Goal: Information Seeking & Learning: Learn about a topic

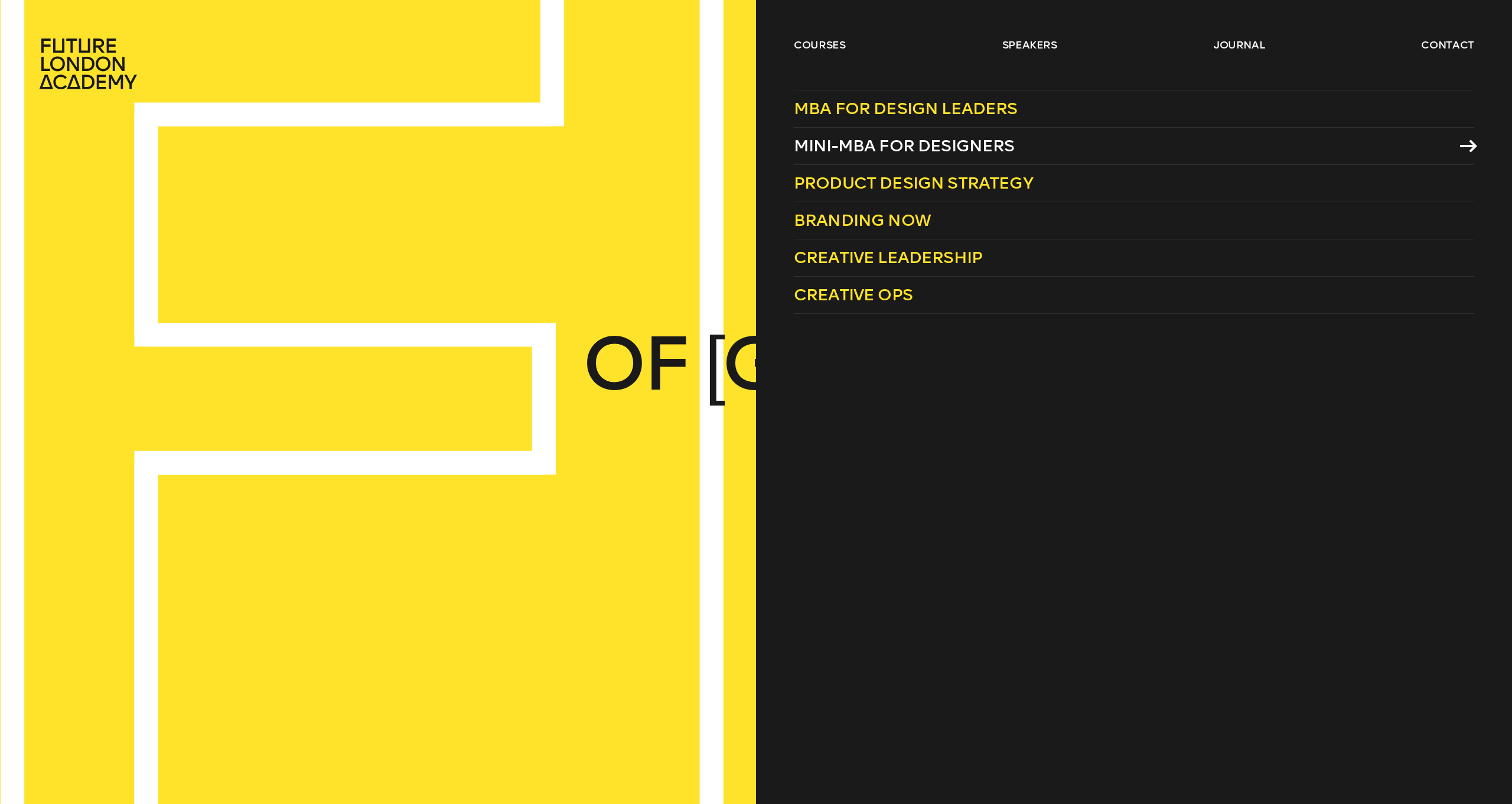
click at [932, 149] on span "Mini-MBA for Designers" at bounding box center [904, 146] width 221 height 19
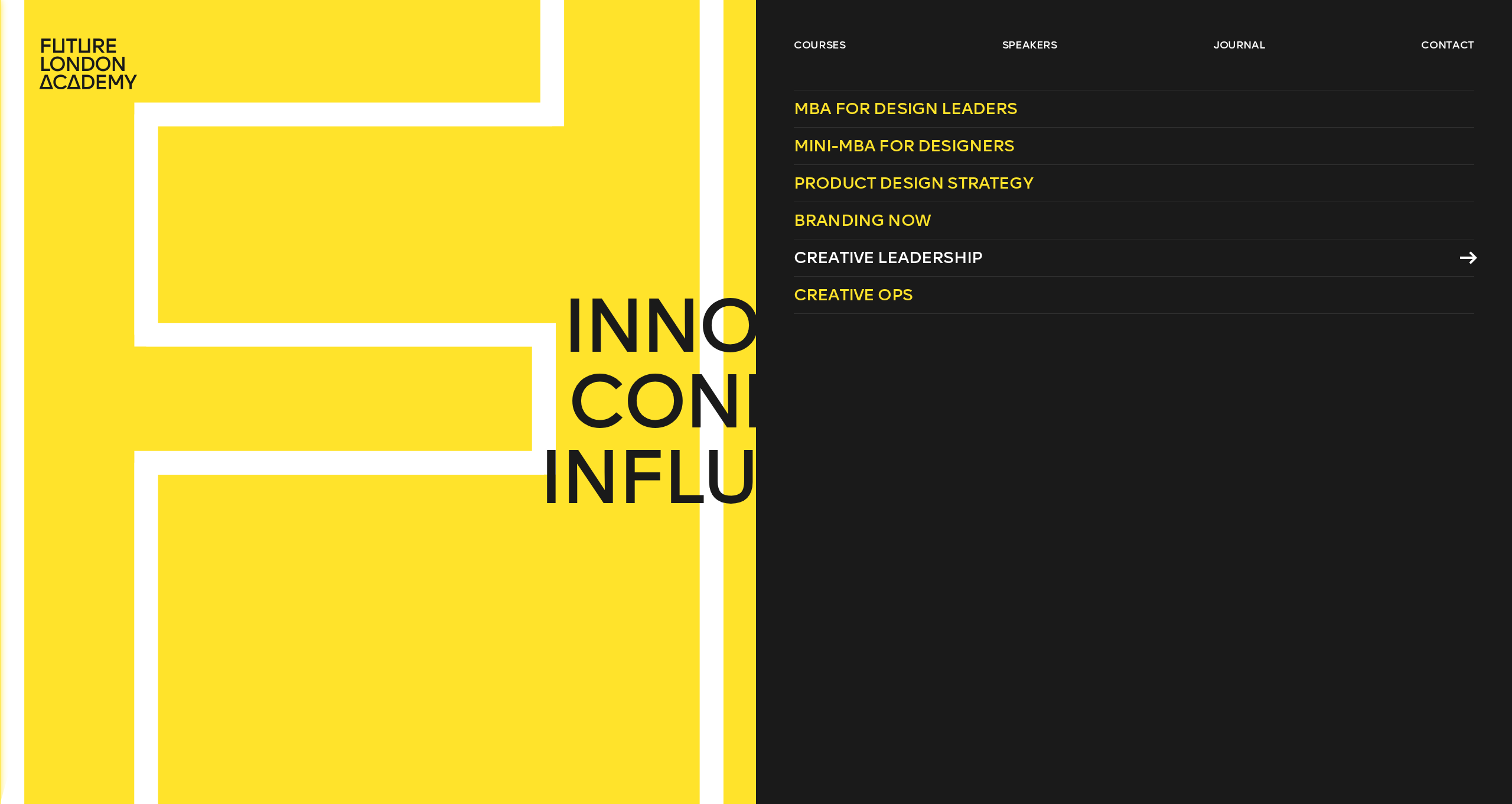
click at [896, 252] on span "Creative Leadership" at bounding box center [887, 257] width 188 height 19
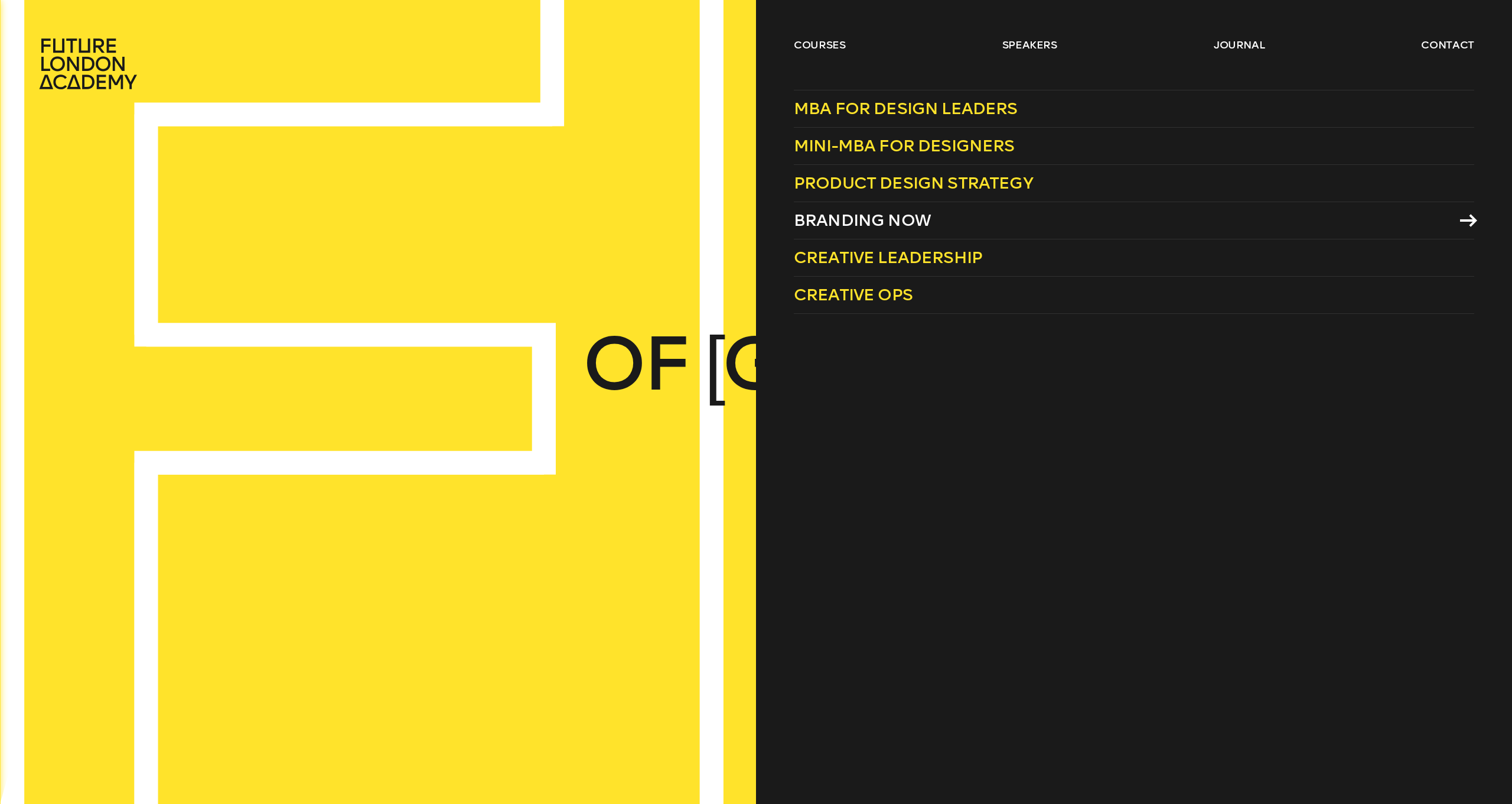
click at [863, 223] on span "Branding Now" at bounding box center [862, 219] width 137 height 19
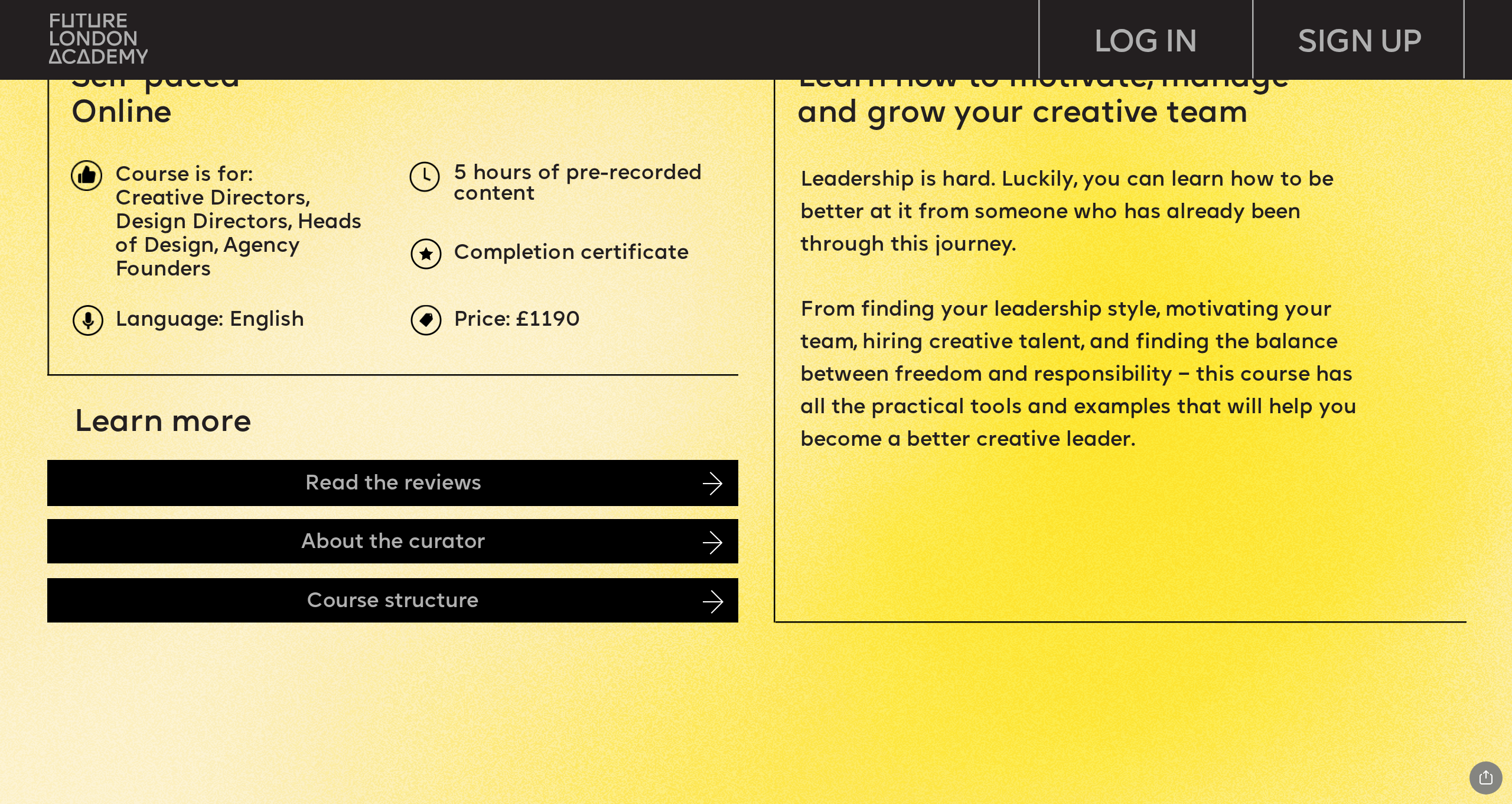
scroll to position [771, 0]
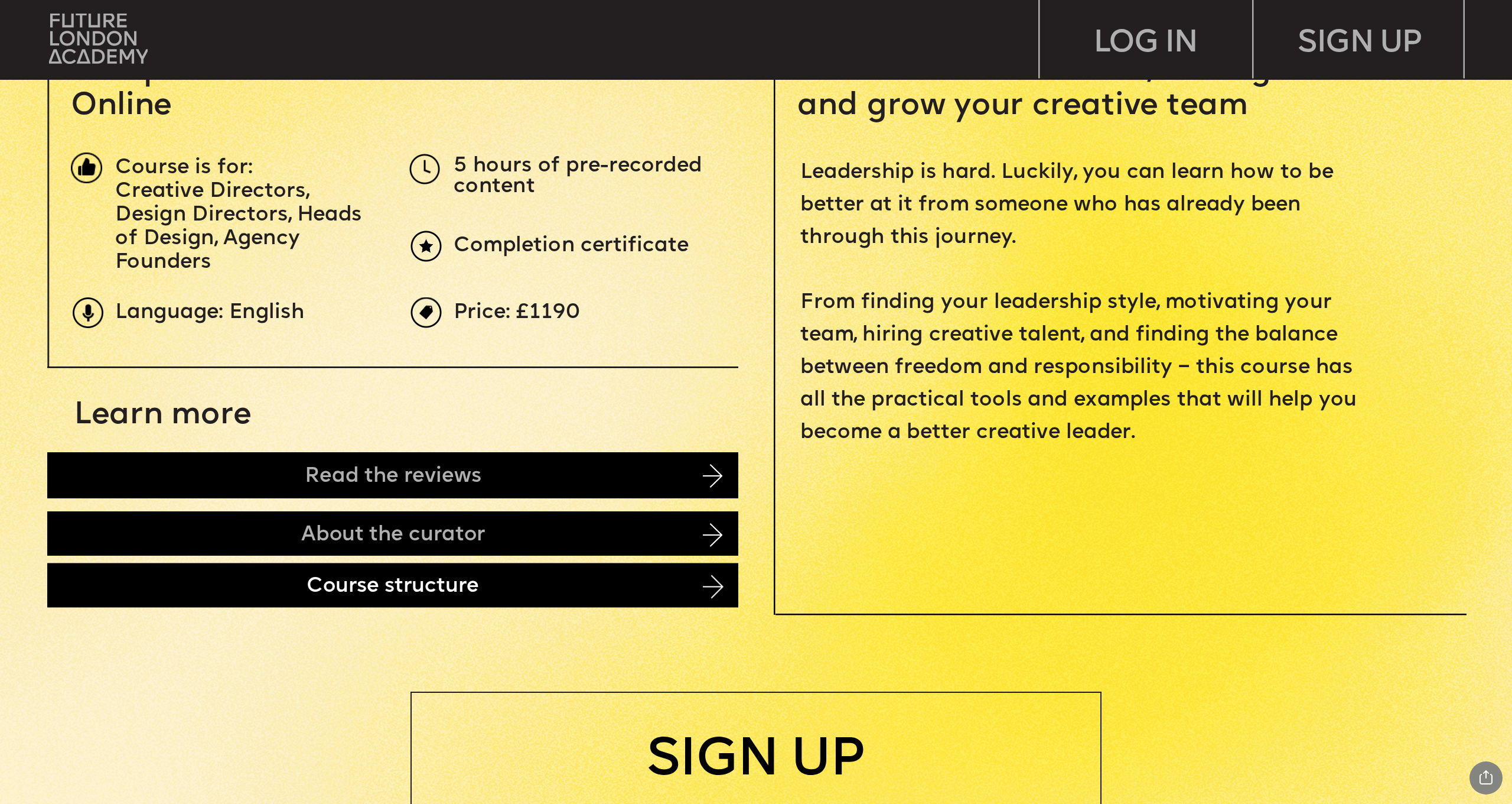
click at [539, 581] on div "Course structure" at bounding box center [393, 585] width 691 height 44
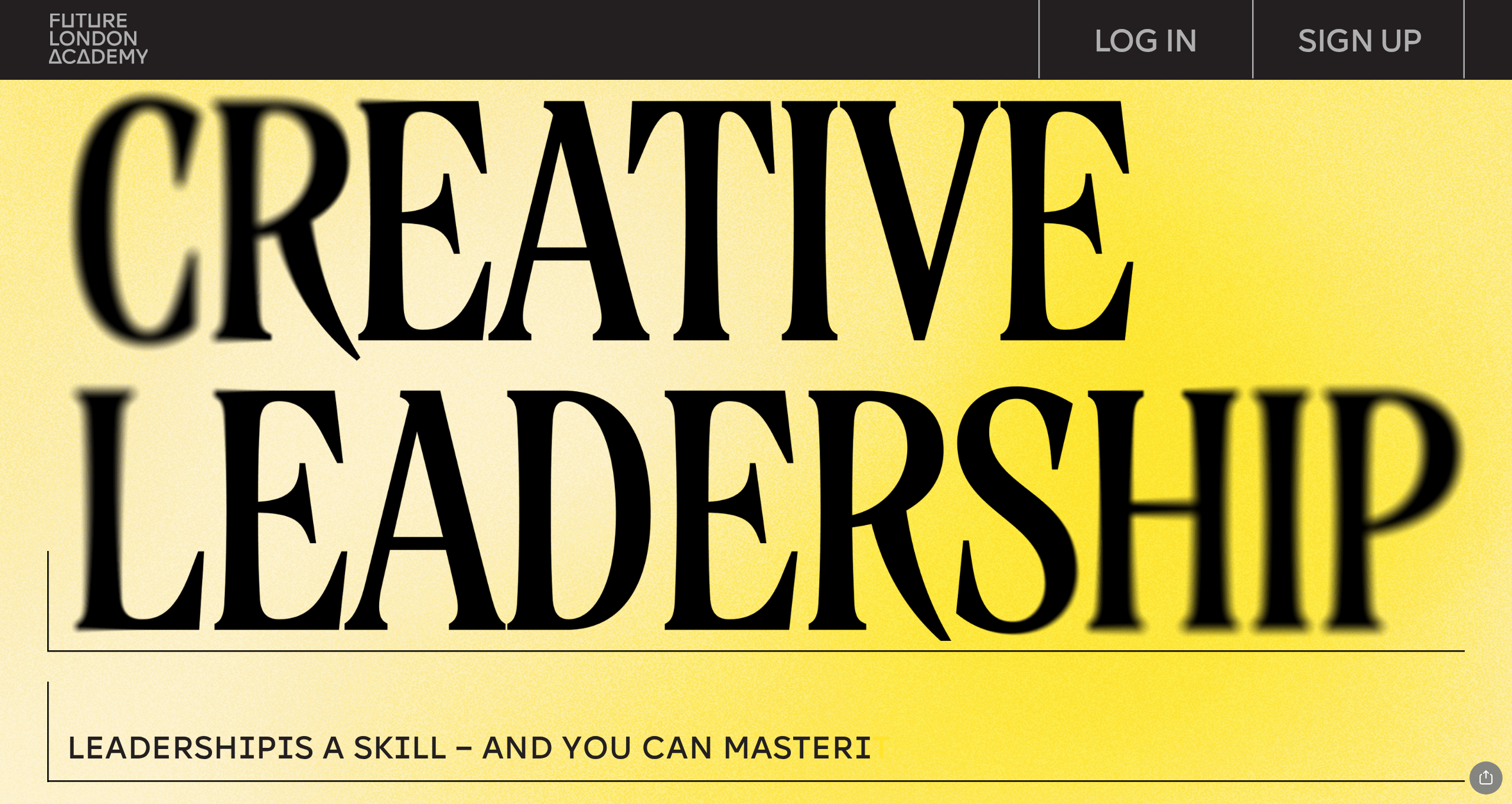
scroll to position [0, 0]
click at [125, 41] on img at bounding box center [99, 39] width 99 height 50
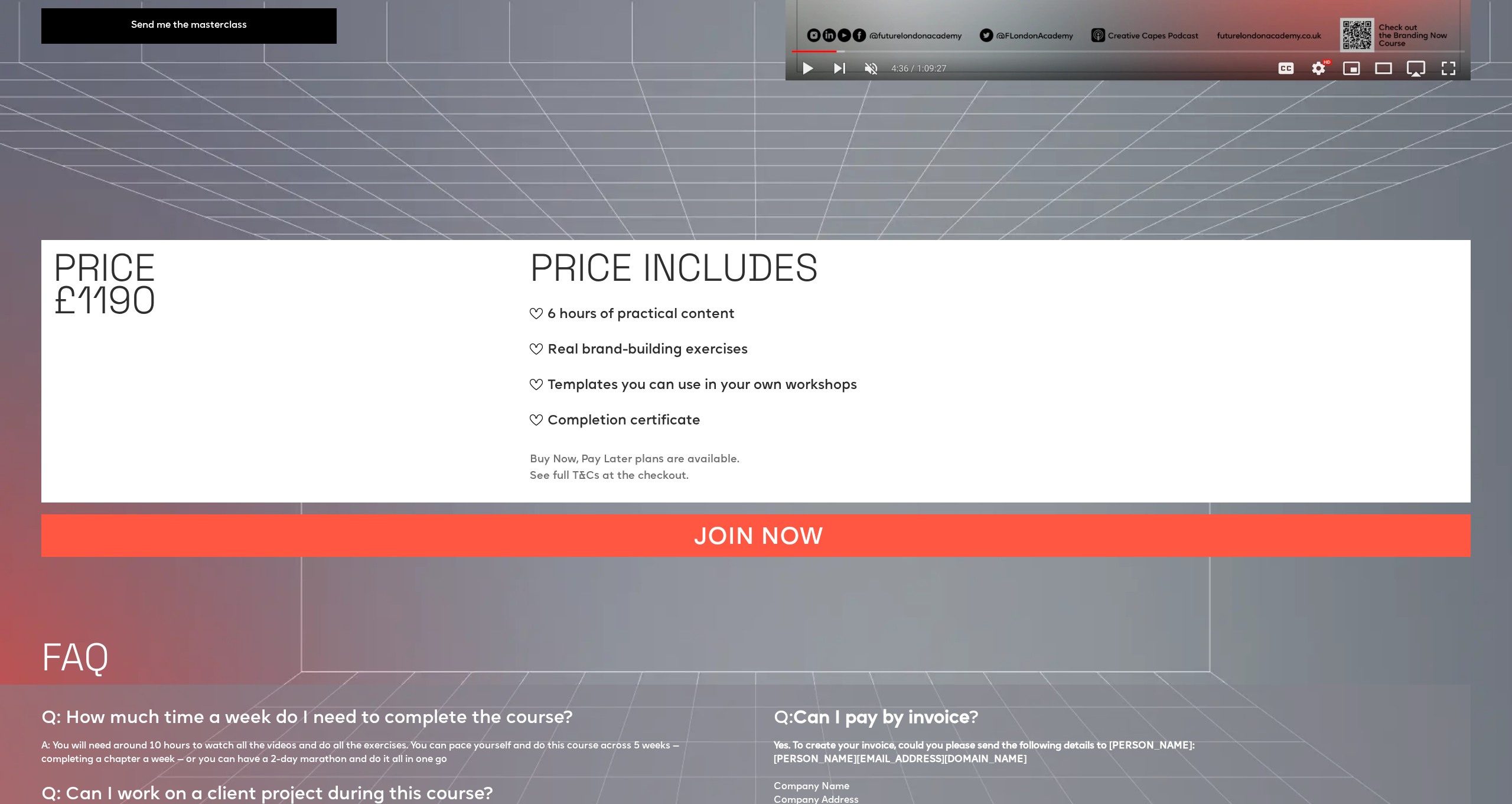
scroll to position [5262, 0]
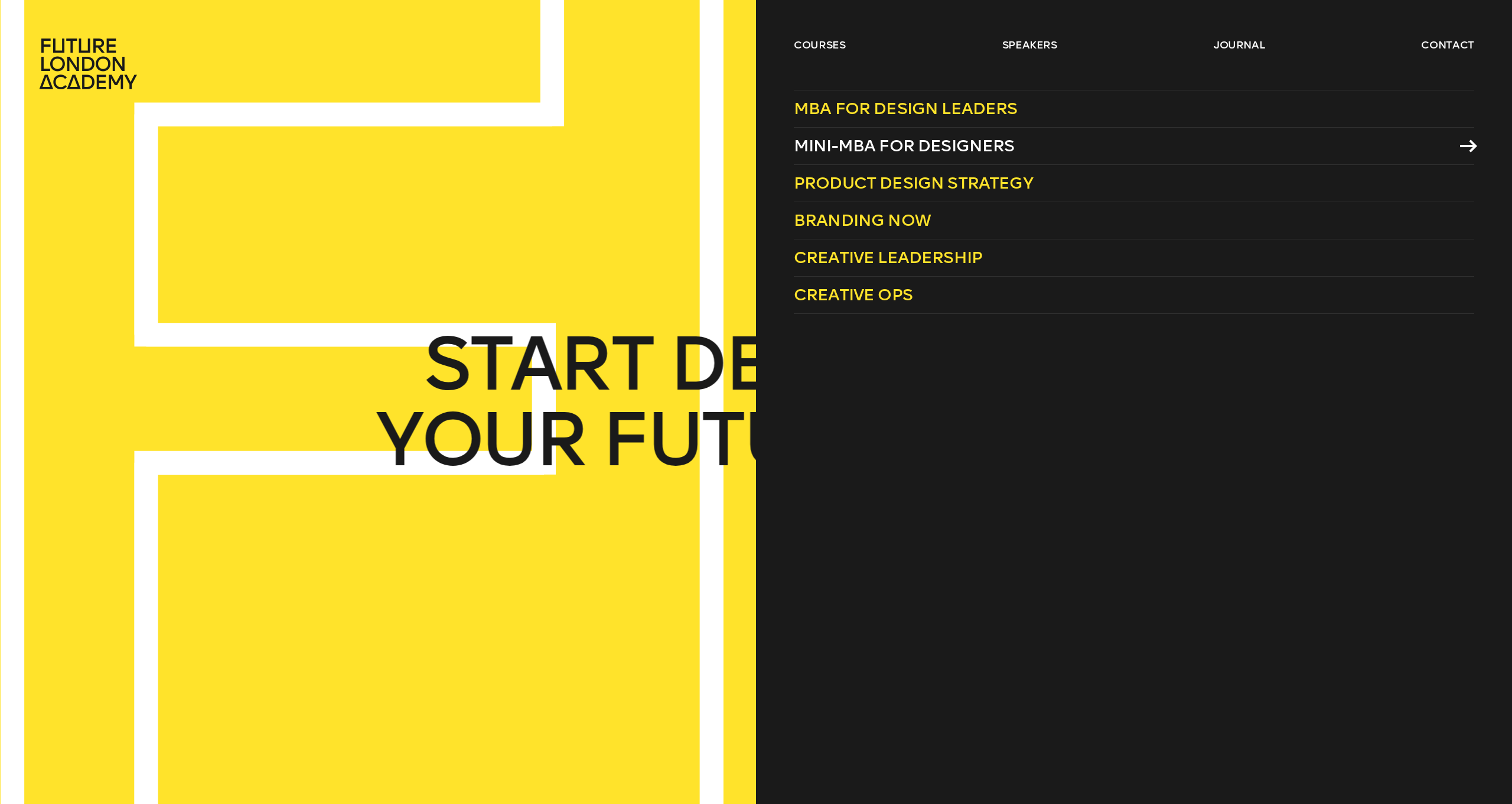
click at [867, 148] on span "Mini-MBA for Designers" at bounding box center [904, 146] width 221 height 19
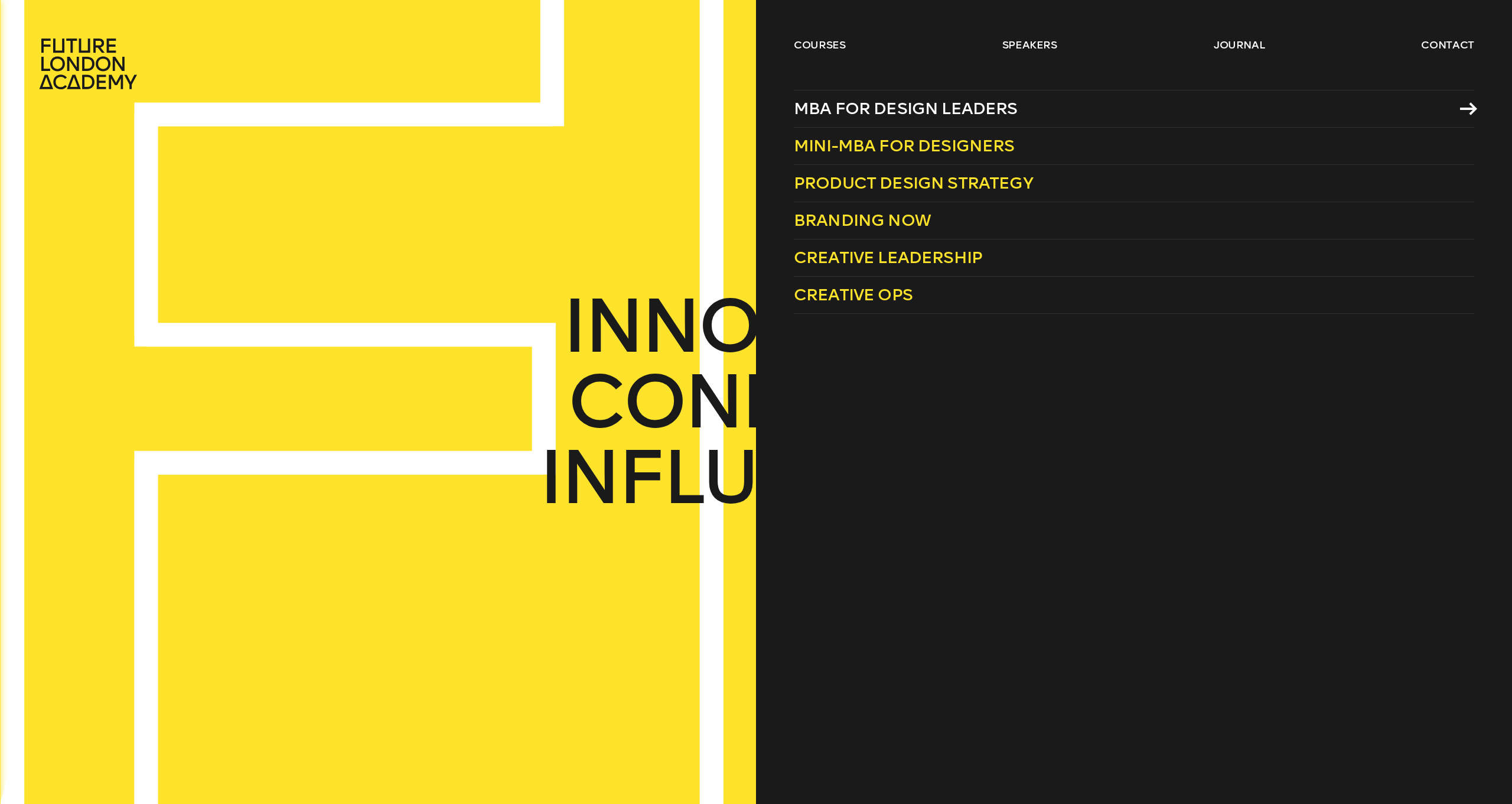
click at [864, 107] on span "MBA for Design Leaders" at bounding box center [905, 108] width 224 height 19
click at [935, 105] on span "MBA for Design Leaders" at bounding box center [905, 108] width 224 height 19
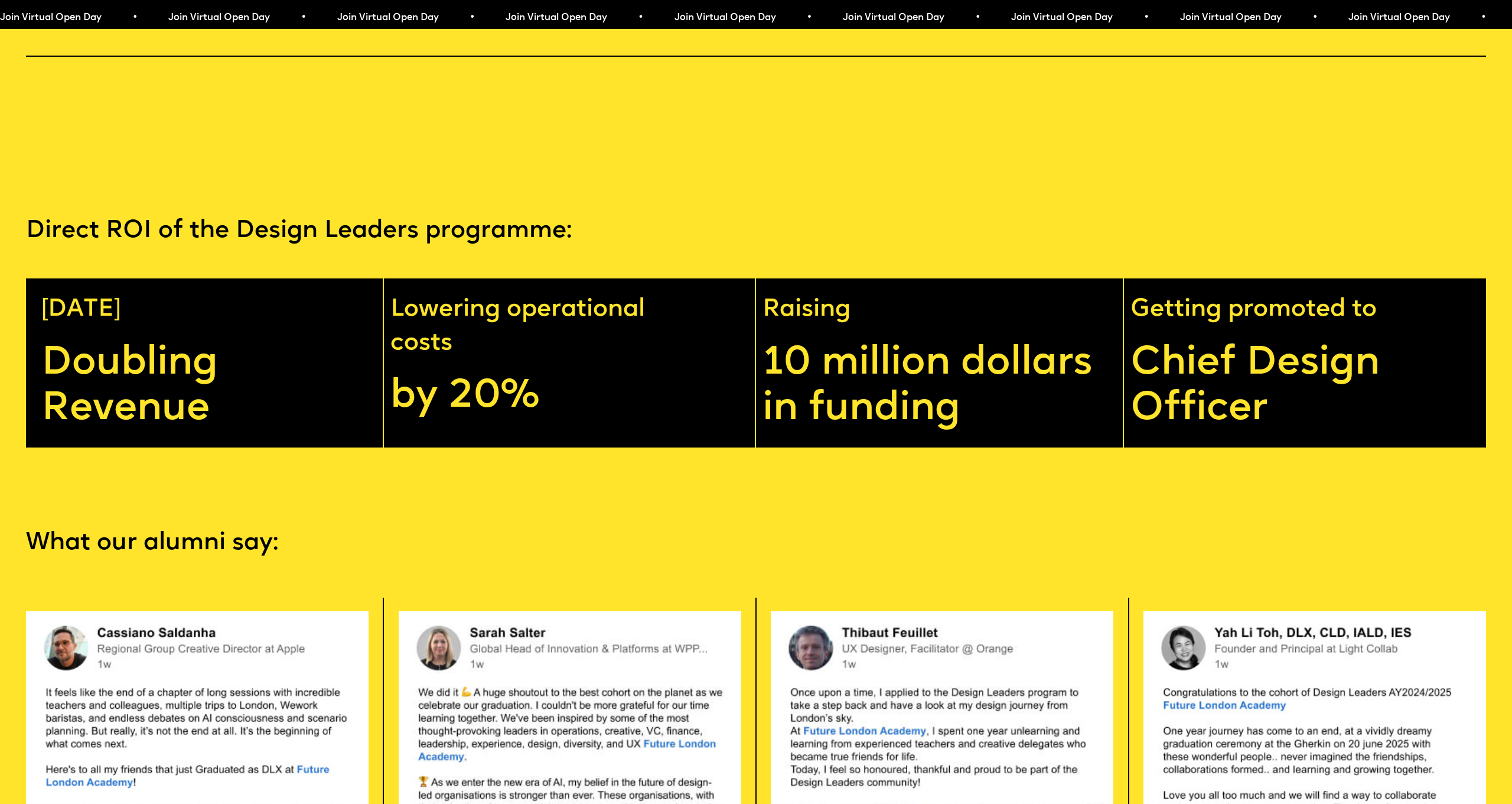
scroll to position [3762, 0]
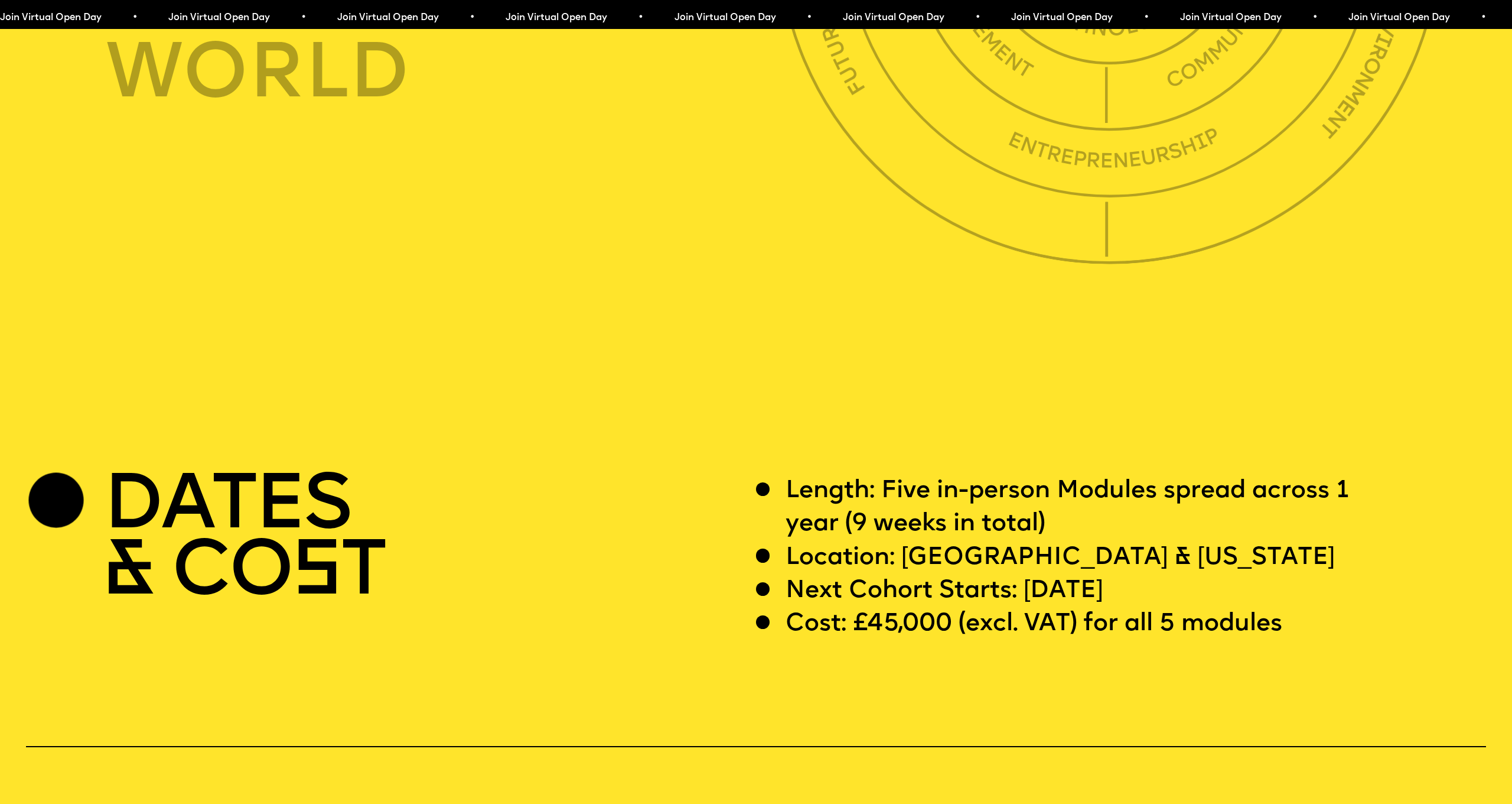
scroll to position [5905, 0]
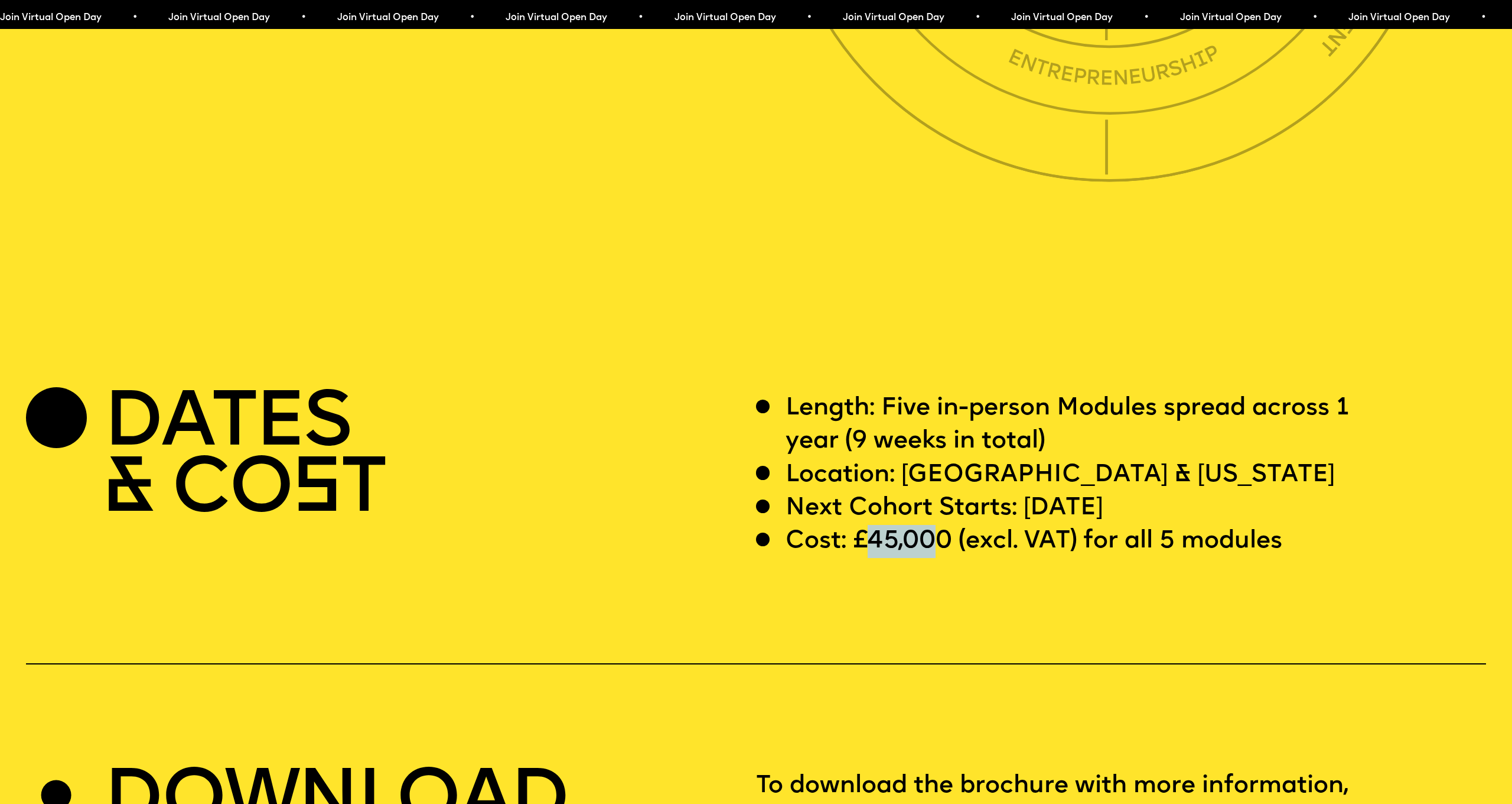
drag, startPoint x: 867, startPoint y: 498, endPoint x: 943, endPoint y: 502, distance: 76.1
click at [943, 525] on p "Cost: £45,000 (excl. VAT) for all 5 modules" at bounding box center [1033, 541] width 497 height 33
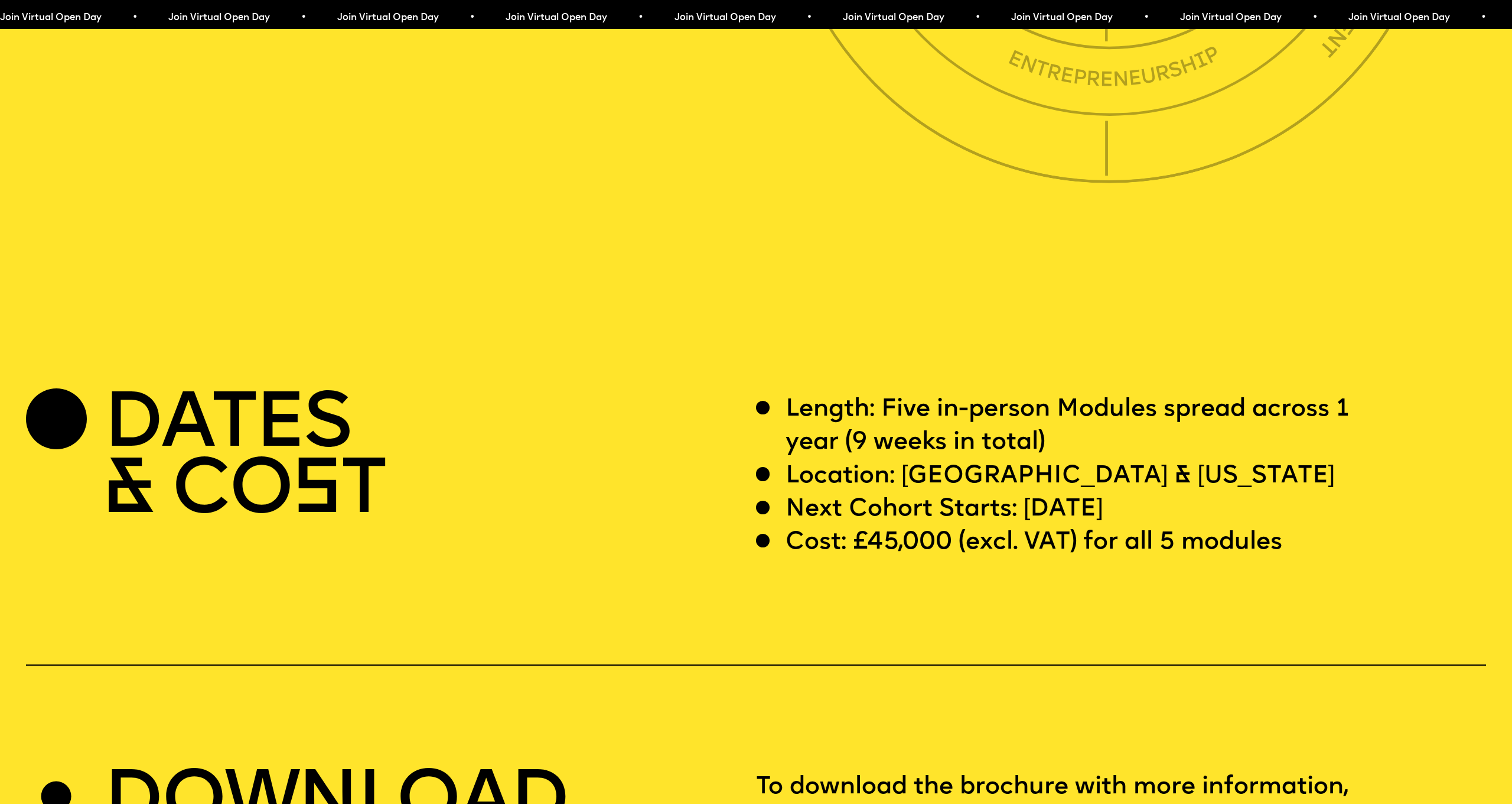
click at [983, 460] on p "Location: [GEOGRAPHIC_DATA] & [US_STATE]" at bounding box center [1060, 476] width 549 height 33
drag, startPoint x: 1042, startPoint y: 399, endPoint x: 852, endPoint y: 399, distance: 190.0
click at [852, 399] on p "Length: Five in-person Modules spread across 1 year (9 weeks in total)" at bounding box center [1090, 426] width 610 height 67
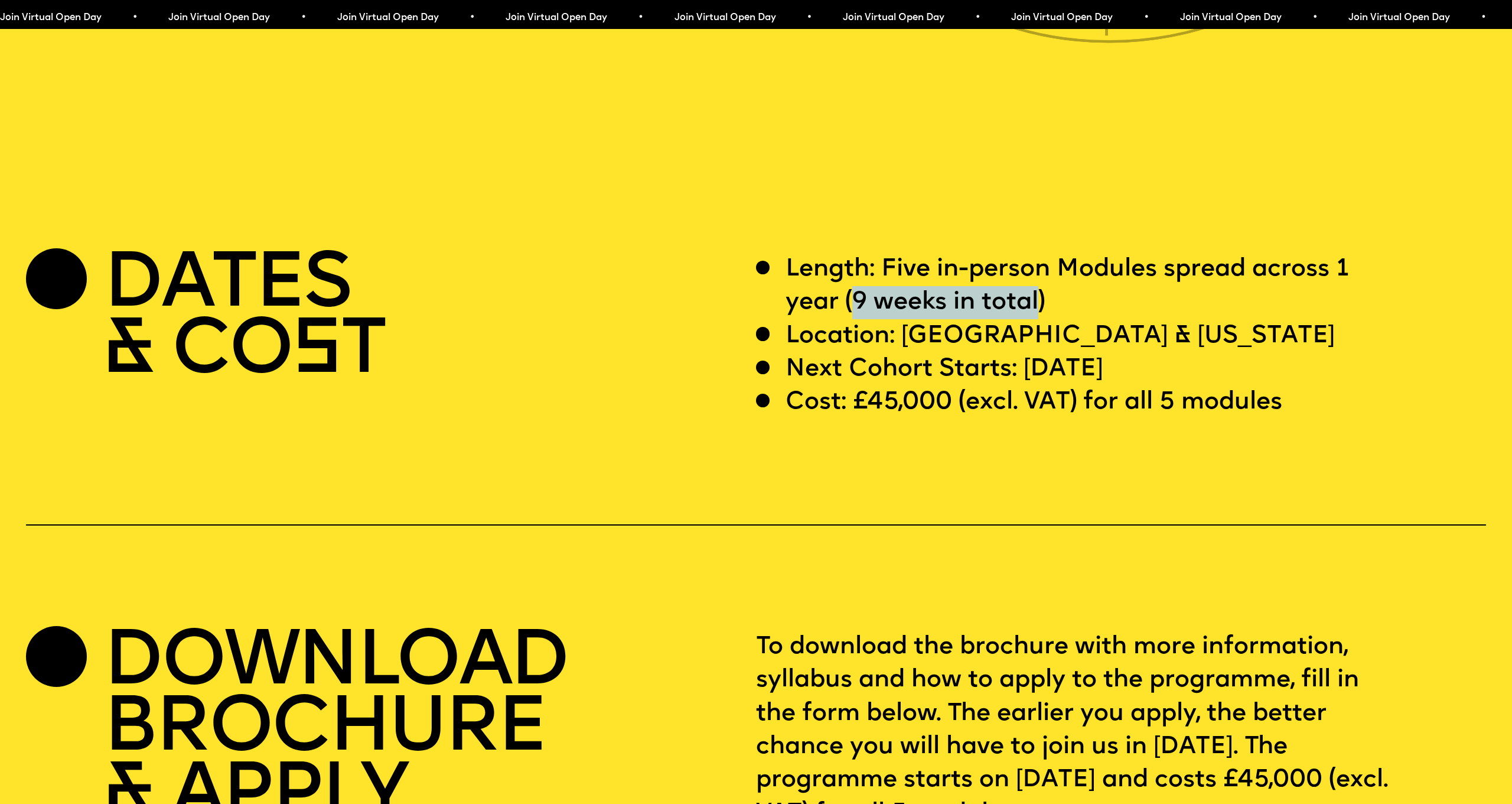
scroll to position [6043, 0]
drag, startPoint x: 896, startPoint y: 252, endPoint x: 875, endPoint y: 257, distance: 21.6
click at [896, 253] on p "Length: Five in-person Modules spread across 1 year (9 weeks in total)" at bounding box center [1090, 286] width 610 height 67
drag, startPoint x: 875, startPoint y: 257, endPoint x: 947, endPoint y: 265, distance: 72.4
click at [947, 265] on p "Length: Five in-person Modules spread across 1 year (9 weeks in total)" at bounding box center [1090, 286] width 610 height 67
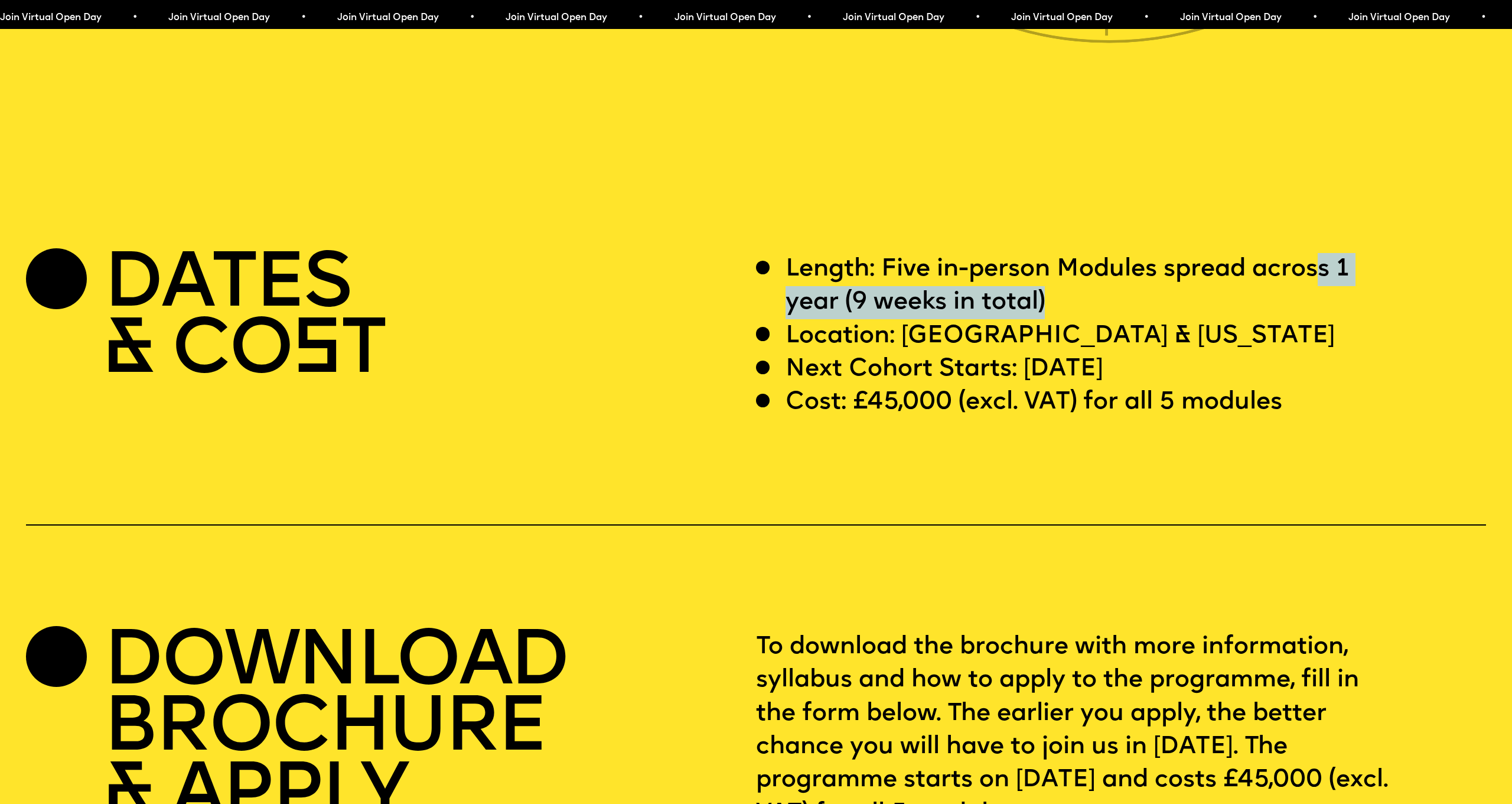
drag, startPoint x: 1324, startPoint y: 220, endPoint x: 1050, endPoint y: 256, distance: 276.4
click at [1050, 256] on p "Length: Five in-person Modules spread across 1 year (9 weeks in total)" at bounding box center [1090, 286] width 610 height 67
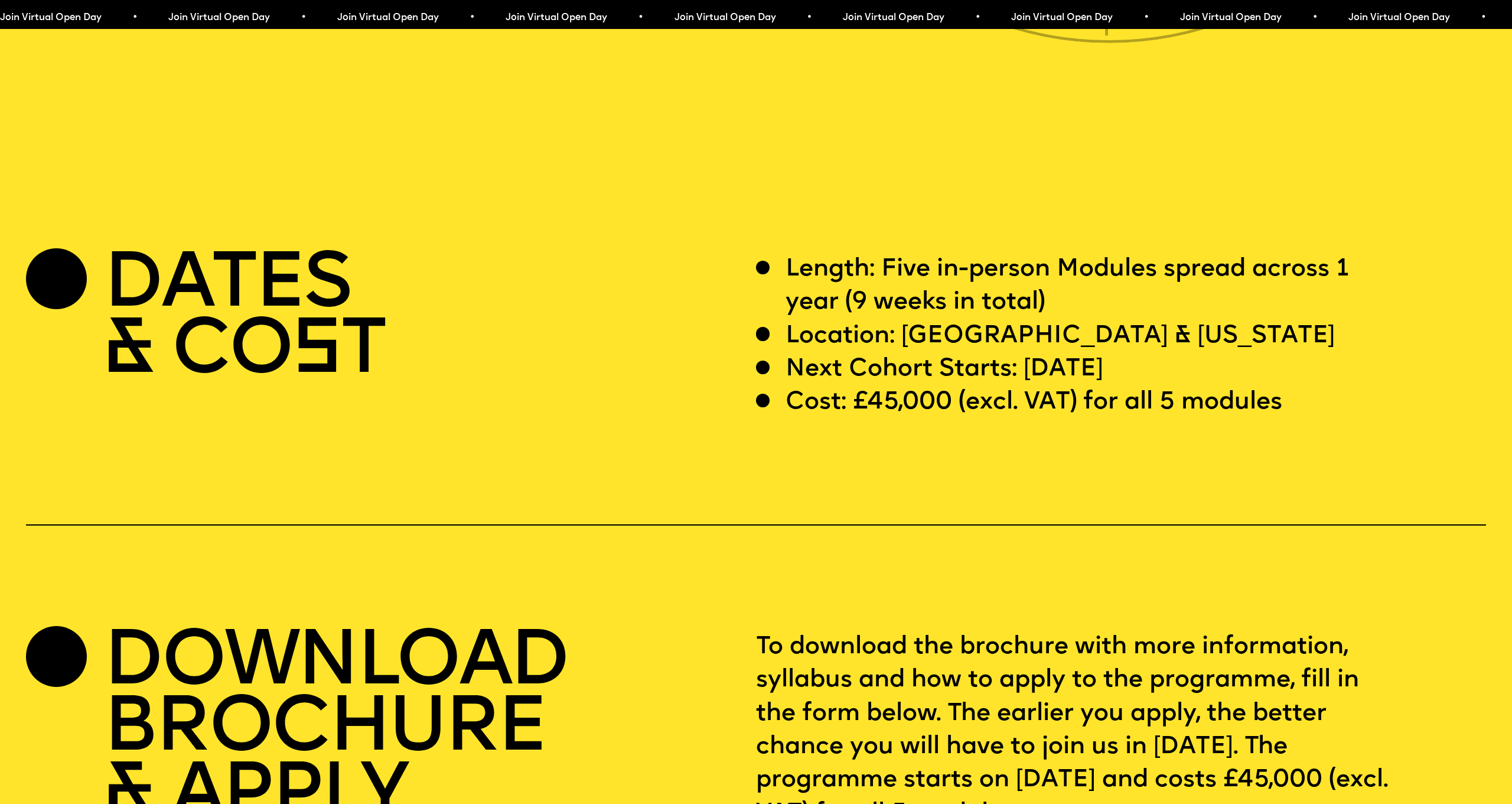
drag, startPoint x: 1038, startPoint y: 260, endPoint x: 1047, endPoint y: 260, distance: 9.0
click at [1038, 260] on p "Length: Five in-person Modules spread across 1 year (9 weeks in total)" at bounding box center [1090, 286] width 610 height 67
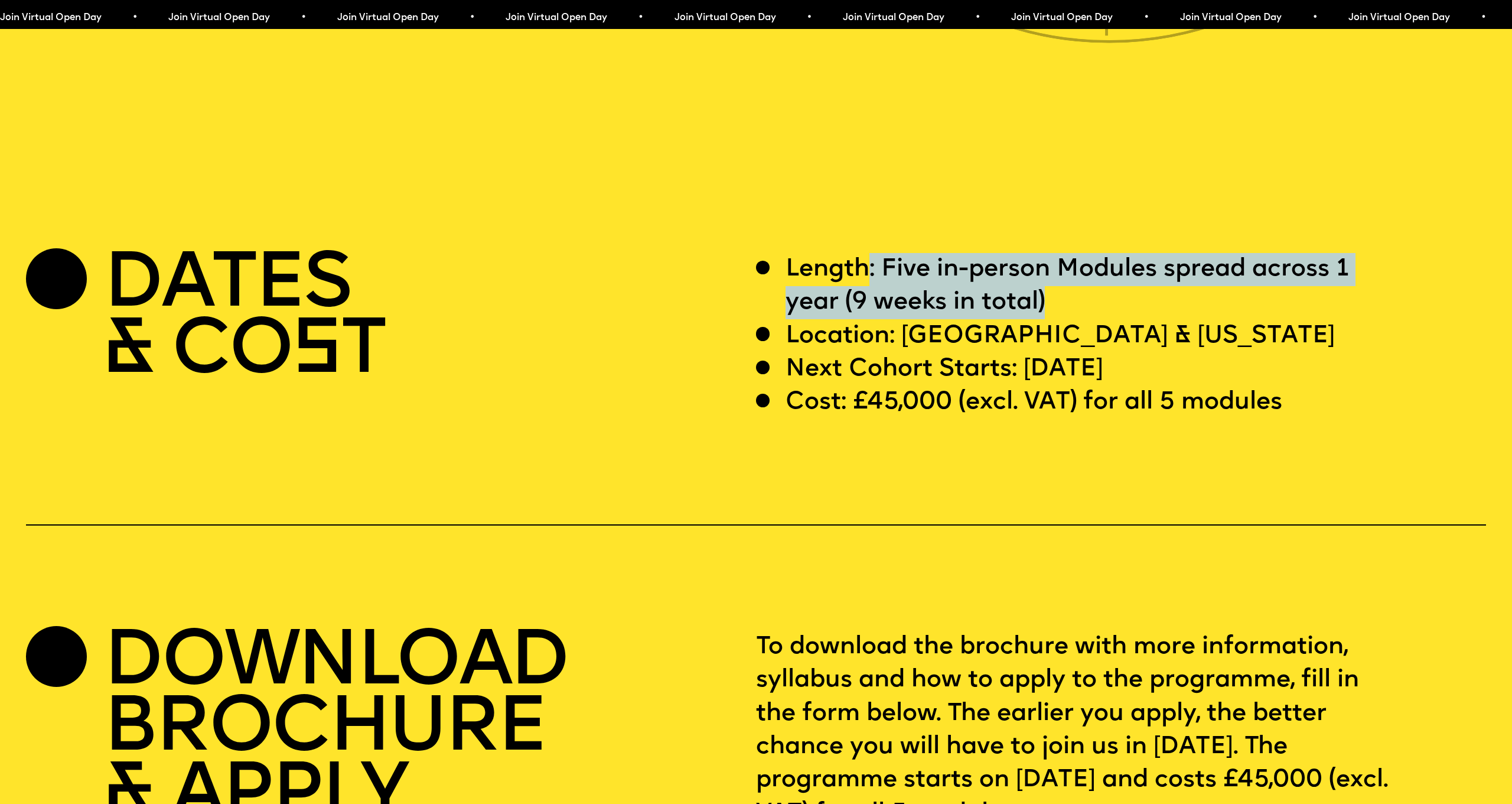
drag, startPoint x: 991, startPoint y: 243, endPoint x: 865, endPoint y: 234, distance: 126.3
click at [865, 253] on p "Length: Five in-person Modules spread across 1 year (9 weeks in total)" at bounding box center [1090, 286] width 610 height 67
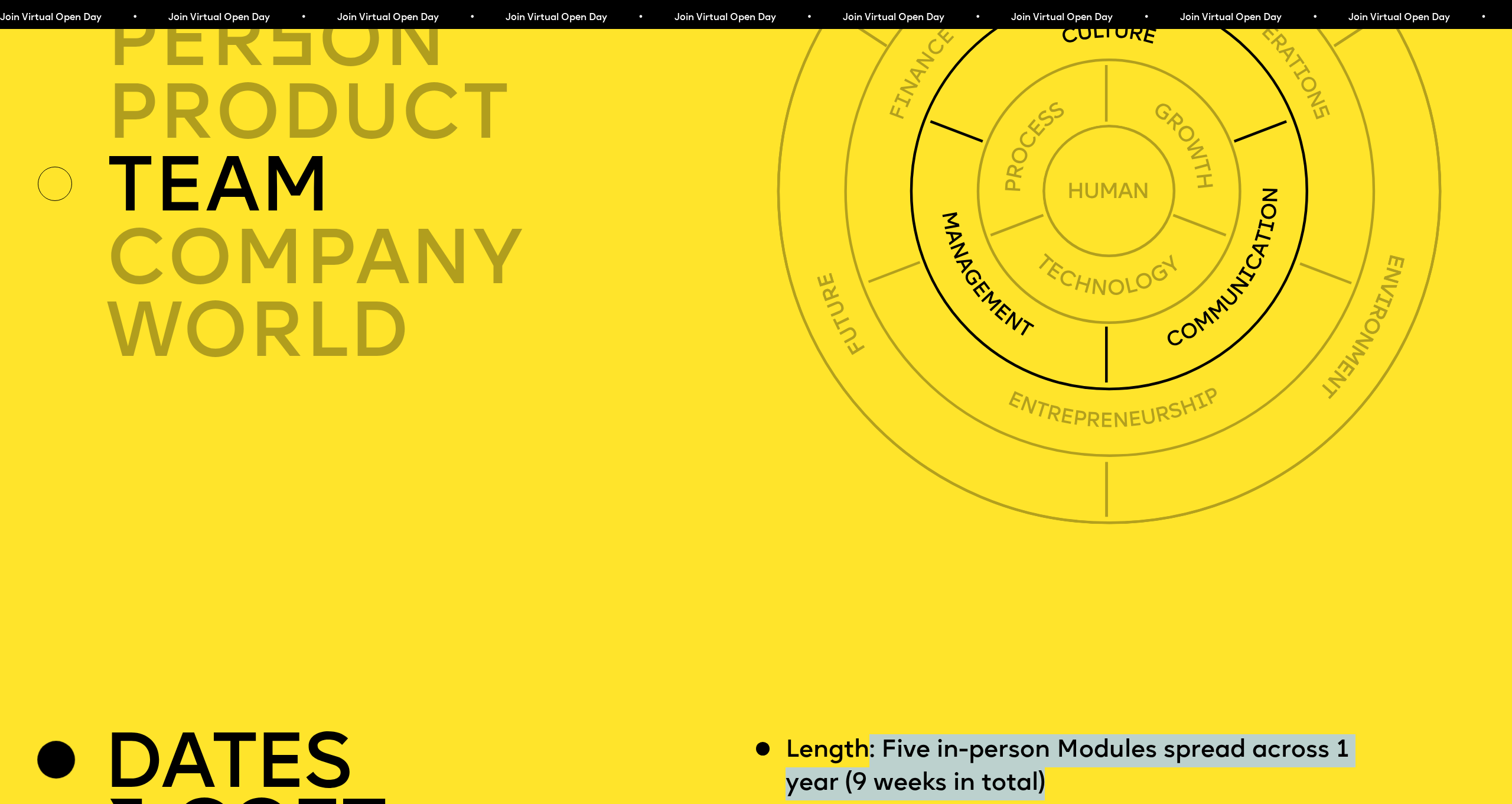
scroll to position [5561, 0]
